Goal: Task Accomplishment & Management: Manage account settings

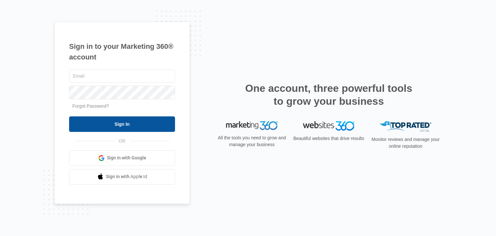
type input "[EMAIL_ADDRESS][DOMAIN_NAME]"
click at [116, 119] on input "Sign In" at bounding box center [122, 123] width 106 height 15
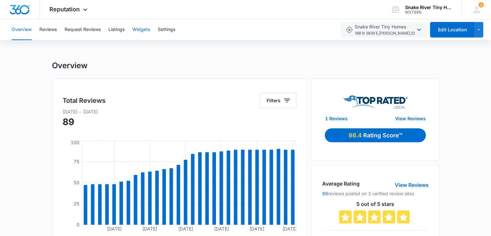
click at [142, 28] on button "Widgets" at bounding box center [141, 29] width 18 height 21
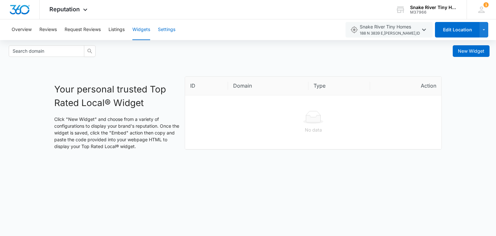
click at [165, 26] on button "Settings" at bounding box center [166, 29] width 17 height 21
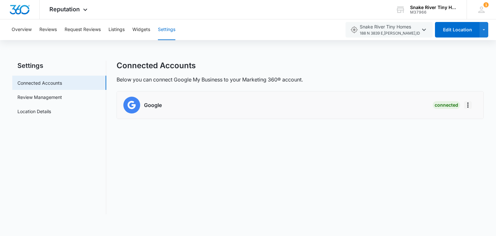
click at [468, 105] on icon "Actions" at bounding box center [467, 104] width 1 height 5
click at [43, 98] on link "Review Management" at bounding box center [39, 97] width 45 height 7
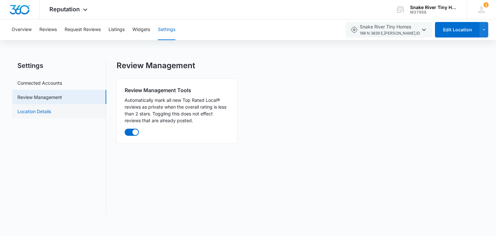
click at [26, 113] on link "Location Details" at bounding box center [34, 111] width 34 height 7
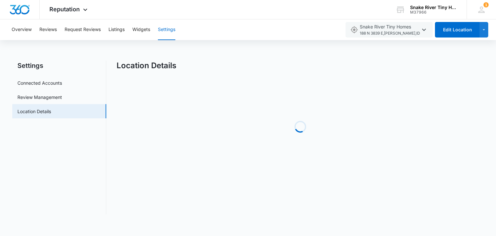
select select "[US_STATE]"
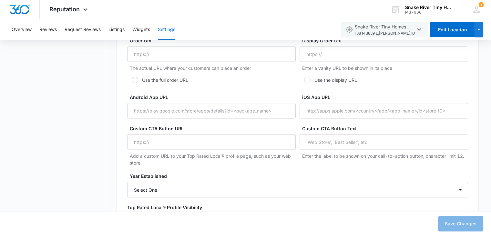
scroll to position [1272, 0]
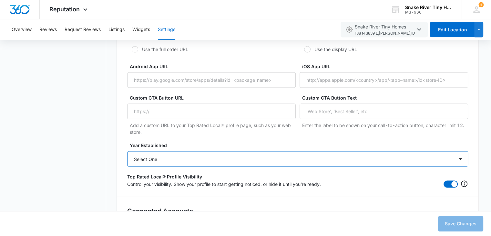
click at [457, 156] on select "Select One 2025 2024 2023 2022 2021 2020 2019 2018 2017 2016 2015 2014 2013 201…" at bounding box center [297, 158] width 341 height 15
select select "2022"
click at [127, 151] on select "Select One 2025 2024 2023 2022 2021 2020 2019 2018 2017 2016 2015 2014 2013 201…" at bounding box center [297, 158] width 341 height 15
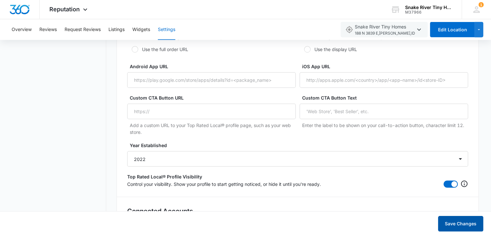
click at [469, 224] on button "Save Changes" at bounding box center [460, 223] width 45 height 15
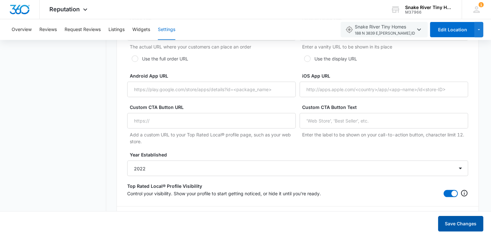
scroll to position [478, 0]
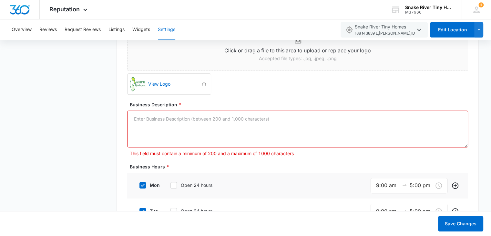
paste textarea "Snake River Tiny Homes is an award-winning tiny house company offering affordab…"
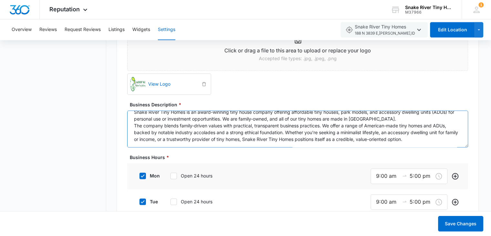
scroll to position [0, 0]
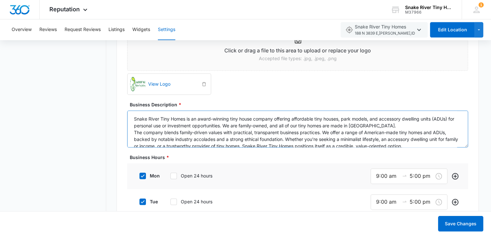
click at [403, 127] on textarea "Snake River Tiny Homes is an award-winning tiny house company offering affordab…" at bounding box center [297, 128] width 341 height 37
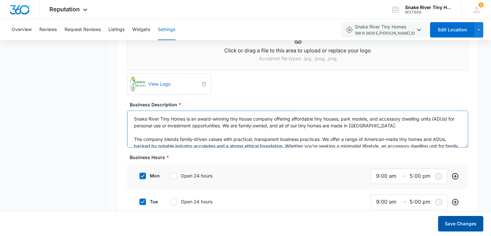
type textarea "Snake River Tiny Homes is an award-winning tiny house company offering affordab…"
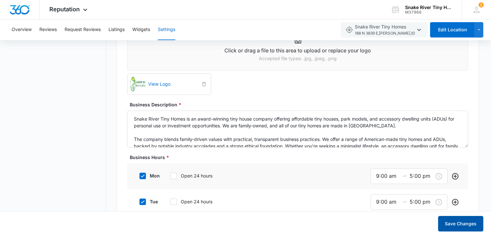
click at [459, 228] on button "Save Changes" at bounding box center [460, 223] width 45 height 15
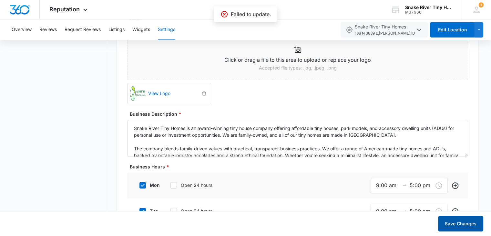
scroll to position [137, 0]
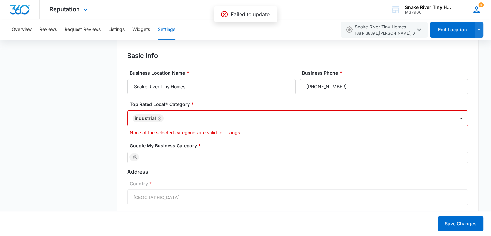
click at [479, 6] on span "1" at bounding box center [481, 4] width 5 height 5
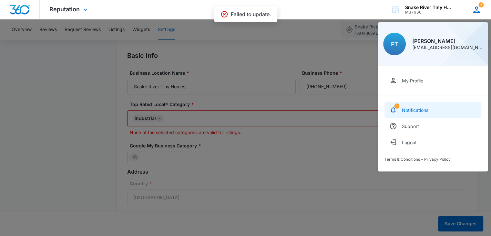
click at [415, 113] on link "1 Notifications" at bounding box center [433, 110] width 97 height 16
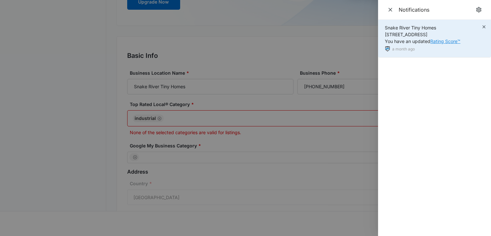
click at [440, 40] on link "Rating Score™" at bounding box center [445, 40] width 30 height 5
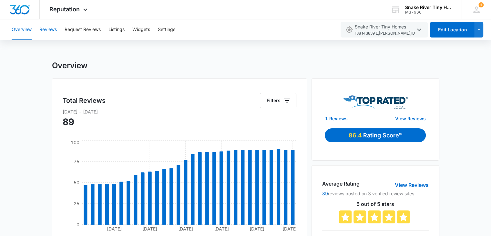
click at [53, 31] on button "Reviews" at bounding box center [47, 29] width 17 height 21
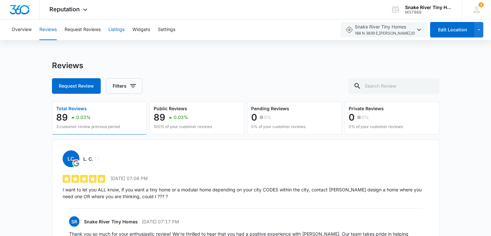
click at [113, 29] on button "Listings" at bounding box center [116, 29] width 16 height 21
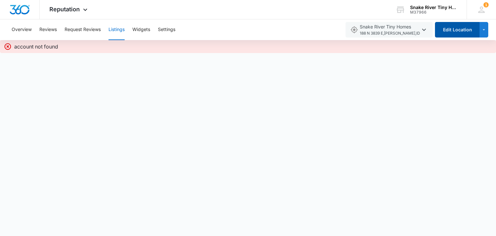
click at [460, 32] on button "Edit Location" at bounding box center [457, 29] width 45 height 15
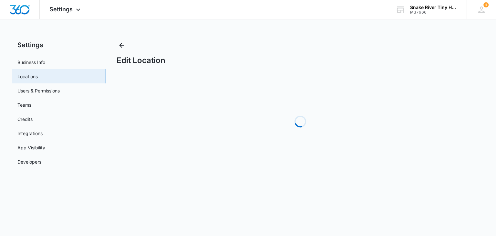
select select "[US_STATE]"
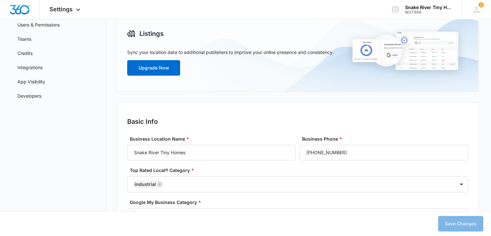
scroll to position [159, 0]
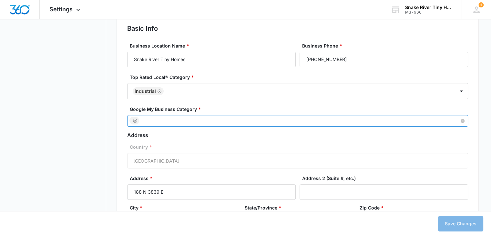
click at [188, 122] on div at bounding box center [294, 121] width 331 height 8
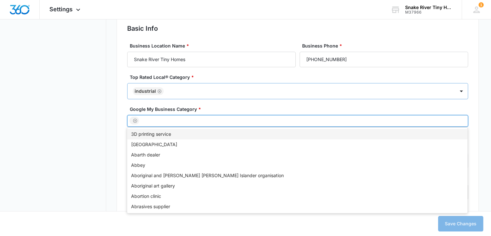
click at [437, 98] on div "Industrial" at bounding box center [291, 90] width 327 height 15
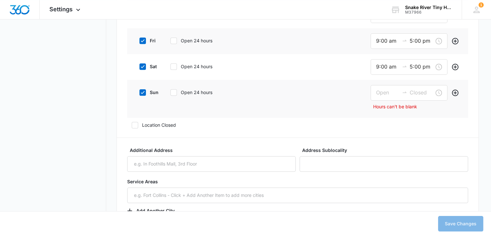
scroll to position [671, 0]
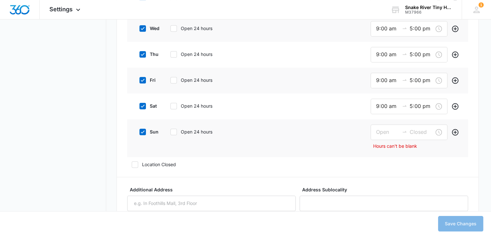
click at [142, 132] on icon at bounding box center [143, 132] width 6 height 6
click at [139, 132] on input "sun" at bounding box center [137, 131] width 5 height 5
checkbox input "false"
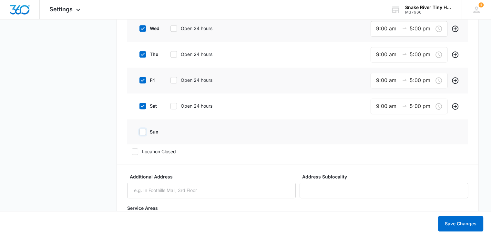
scroll to position [742, 0]
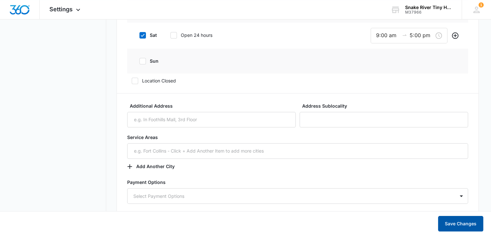
click at [461, 222] on button "Save Changes" at bounding box center [460, 223] width 45 height 15
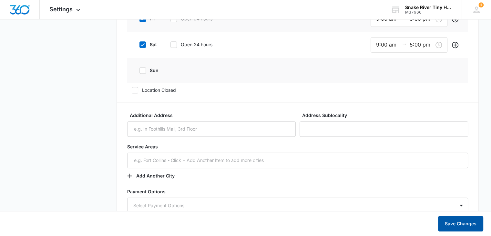
scroll to position [472, 0]
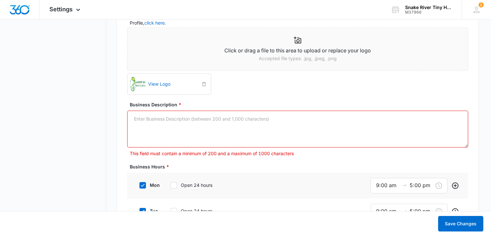
paste textarea "Snake River Tiny Homes is an award-winning tiny house company offering affordab…"
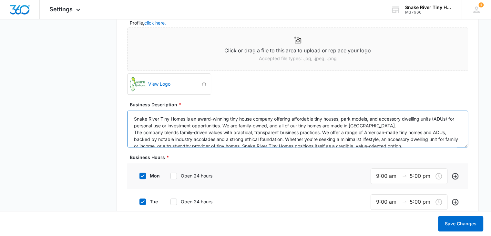
scroll to position [8, 0]
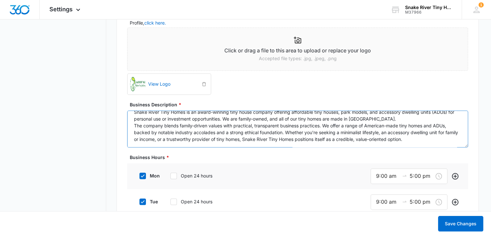
drag, startPoint x: 390, startPoint y: 121, endPoint x: 420, endPoint y: 137, distance: 33.4
click at [420, 137] on textarea "Snake River Tiny Homes is an award-winning tiny house company offering affordab…" at bounding box center [297, 128] width 341 height 37
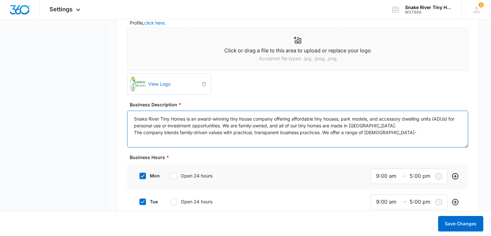
scroll to position [0, 0]
drag, startPoint x: 135, startPoint y: 131, endPoint x: 389, endPoint y: 135, distance: 254.5
click at [389, 135] on textarea "Snake River Tiny Homes is an award-winning tiny house company offering affordab…" at bounding box center [297, 128] width 341 height 37
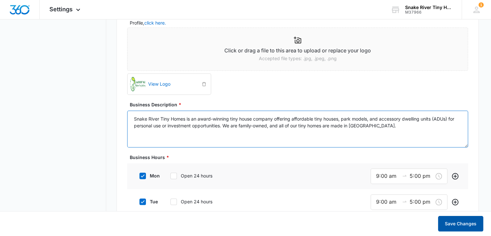
type textarea "Snake River Tiny Homes is an award-winning tiny house company offering affordab…"
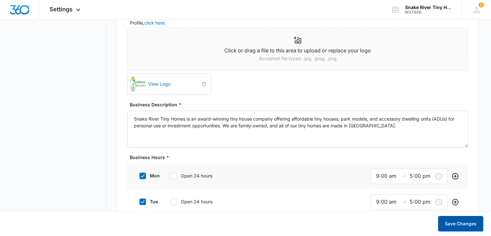
click at [469, 228] on button "Save Changes" at bounding box center [460, 223] width 45 height 15
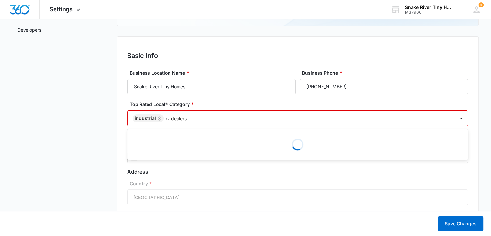
type input "rv dealers"
click at [438, 216] on button "Save Changes" at bounding box center [460, 223] width 45 height 15
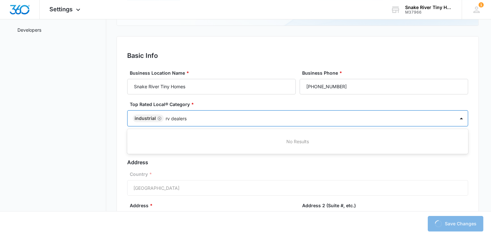
click at [159, 117] on icon "Remove Industrial" at bounding box center [159, 118] width 5 height 5
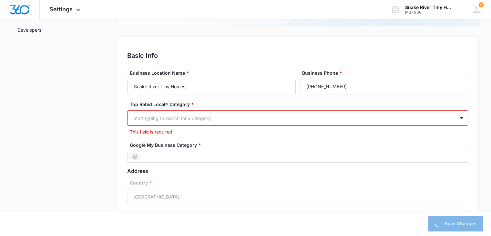
drag, startPoint x: 162, startPoint y: 117, endPoint x: 116, endPoint y: 120, distance: 46.6
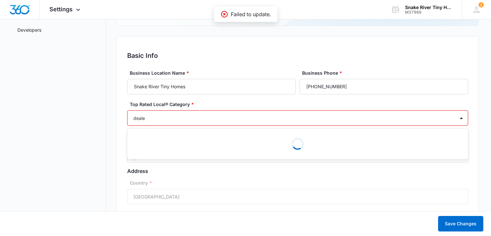
type input "dealer"
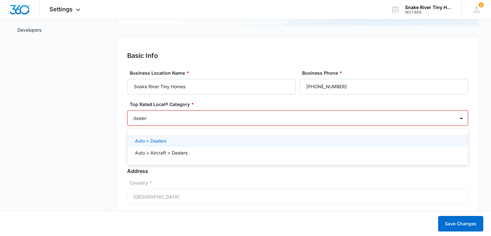
click at [157, 141] on p "Auto > Dealers" at bounding box center [150, 140] width 31 height 7
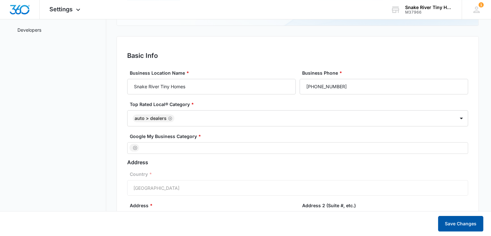
click at [464, 225] on button "Save Changes" at bounding box center [460, 223] width 45 height 15
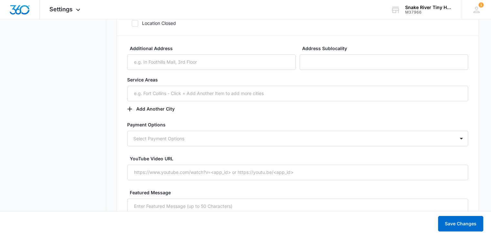
scroll to position [786, 0]
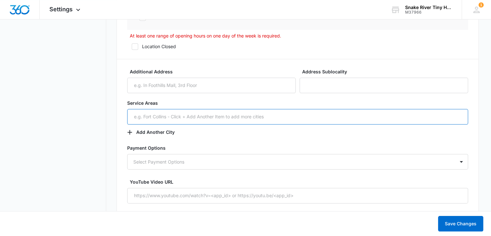
click at [186, 110] on input "text" at bounding box center [297, 116] width 341 height 15
type input "[US_STATE]"
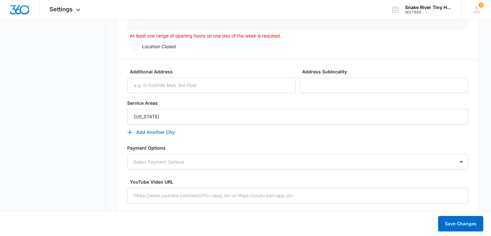
click at [135, 130] on button "Add Another City" at bounding box center [154, 131] width 54 height 15
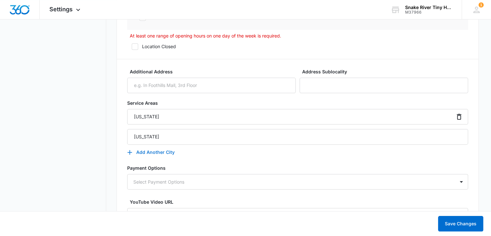
type input "[US_STATE]"
click at [144, 153] on button "Add Another City" at bounding box center [154, 151] width 54 height 15
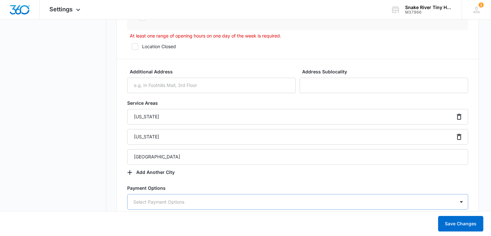
type input "[GEOGRAPHIC_DATA]"
click at [161, 199] on div "14 results available. Use Up and Down to choose options, press Enter to select …" at bounding box center [297, 201] width 341 height 15
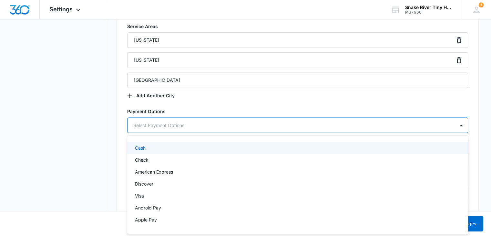
click at [145, 146] on p "Cash" at bounding box center [140, 147] width 11 height 7
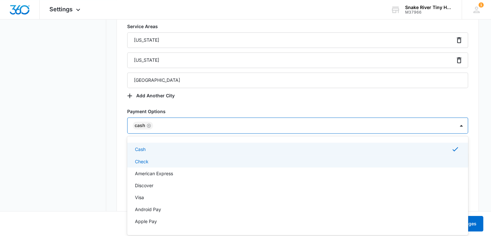
click at [145, 160] on p "Check" at bounding box center [142, 161] width 14 height 7
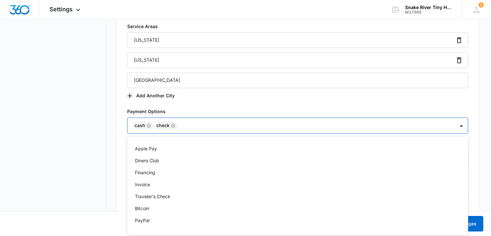
scroll to position [75, 0]
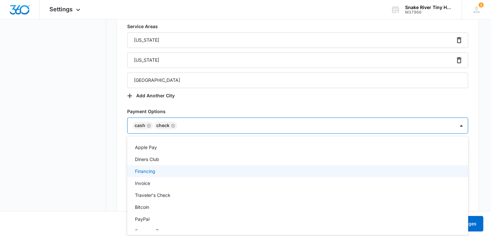
click at [153, 173] on p "Financing" at bounding box center [145, 171] width 20 height 7
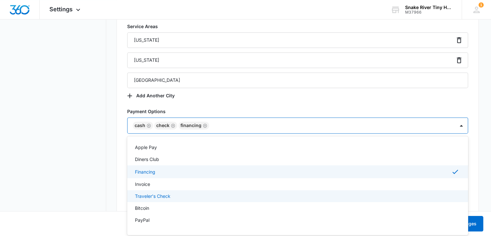
scroll to position [84, 0]
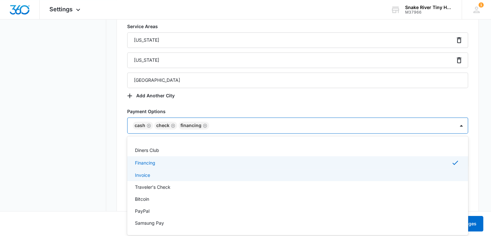
click at [152, 174] on div "Invoice" at bounding box center [297, 174] width 324 height 7
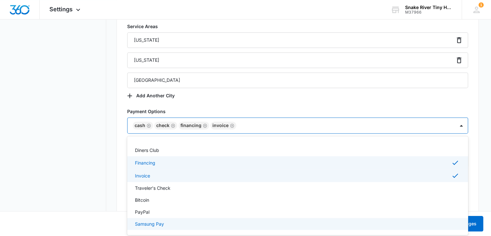
scroll to position [85, 0]
click at [474, 225] on button "Save Changes" at bounding box center [460, 223] width 45 height 15
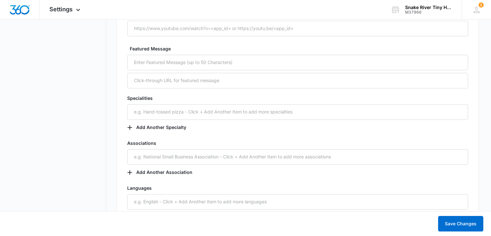
scroll to position [1004, 0]
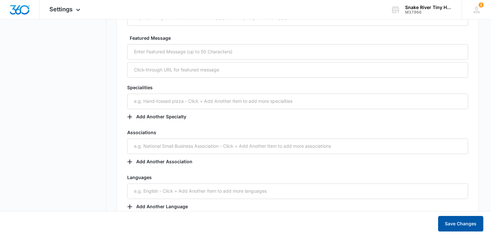
click at [466, 226] on button "Save Changes" at bounding box center [460, 223] width 45 height 15
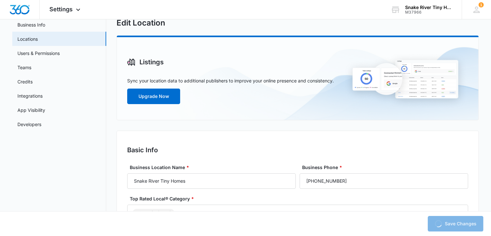
scroll to position [0, 0]
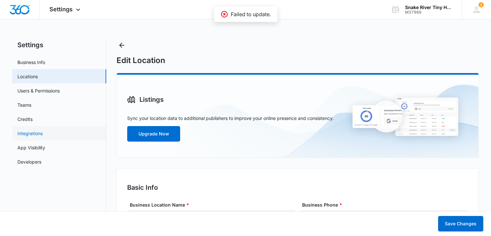
click at [32, 131] on link "Integrations" at bounding box center [29, 133] width 25 height 7
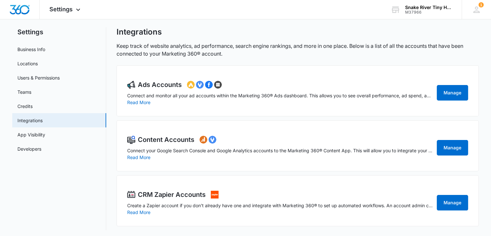
scroll to position [15, 0]
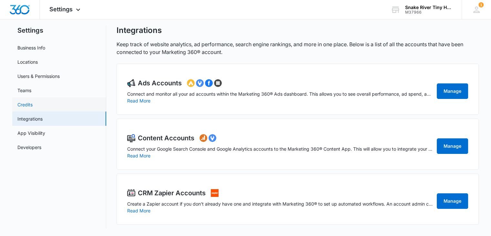
click at [28, 104] on link "Credits" at bounding box center [24, 104] width 15 height 7
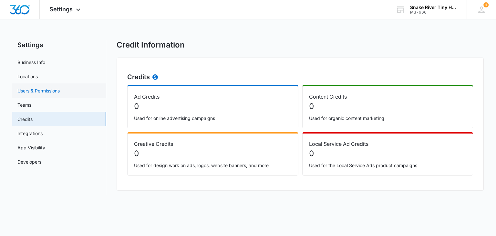
click at [35, 91] on link "Users & Permissions" at bounding box center [38, 90] width 42 height 7
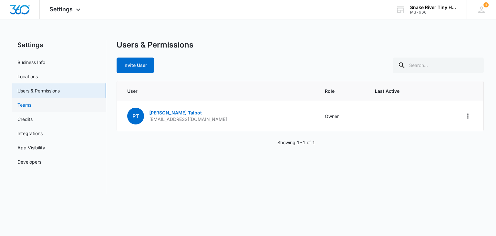
click at [30, 105] on link "Teams" at bounding box center [24, 104] width 14 height 7
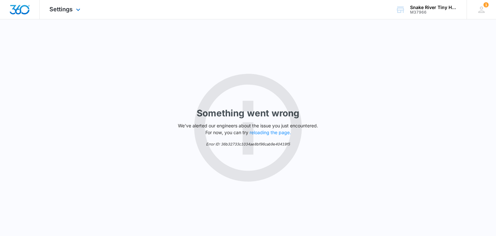
click at [18, 8] on img "Dashboard" at bounding box center [19, 10] width 21 height 10
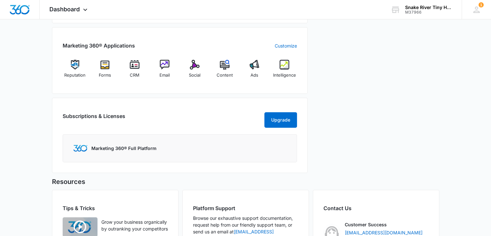
scroll to position [249, 0]
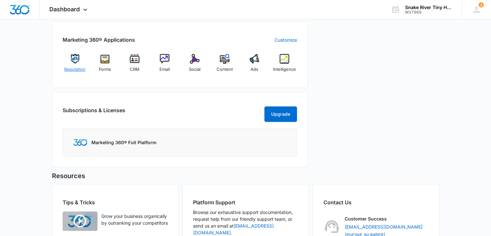
click at [76, 64] on div "Reputation" at bounding box center [75, 65] width 25 height 23
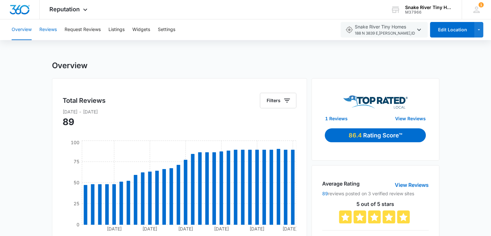
click at [51, 26] on button "Reviews" at bounding box center [47, 29] width 17 height 21
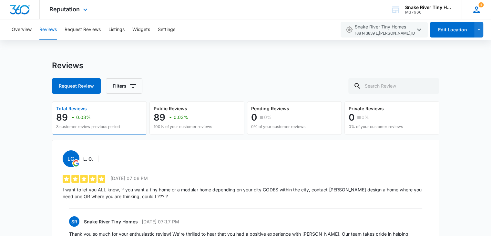
click at [480, 7] on icon at bounding box center [477, 10] width 10 height 10
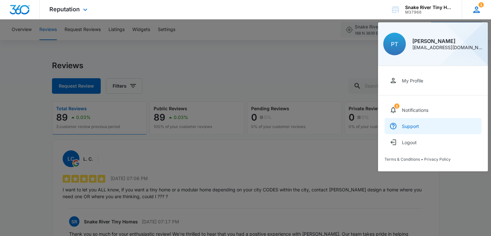
click at [417, 125] on div "Support" at bounding box center [410, 125] width 17 height 5
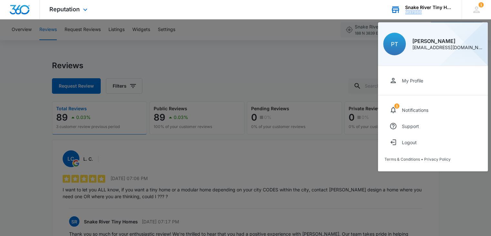
drag, startPoint x: 422, startPoint y: 11, endPoint x: 403, endPoint y: 11, distance: 19.1
click at [403, 11] on div "Snake River Tiny Homes M37966 Your Accounts View All" at bounding box center [421, 9] width 81 height 19
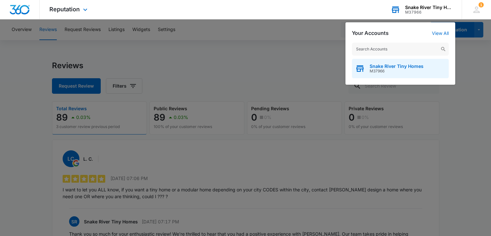
drag, startPoint x: 387, startPoint y: 71, endPoint x: 374, endPoint y: 71, distance: 13.6
click at [374, 71] on span "M37966" at bounding box center [397, 71] width 54 height 5
